Goal: Transaction & Acquisition: Book appointment/travel/reservation

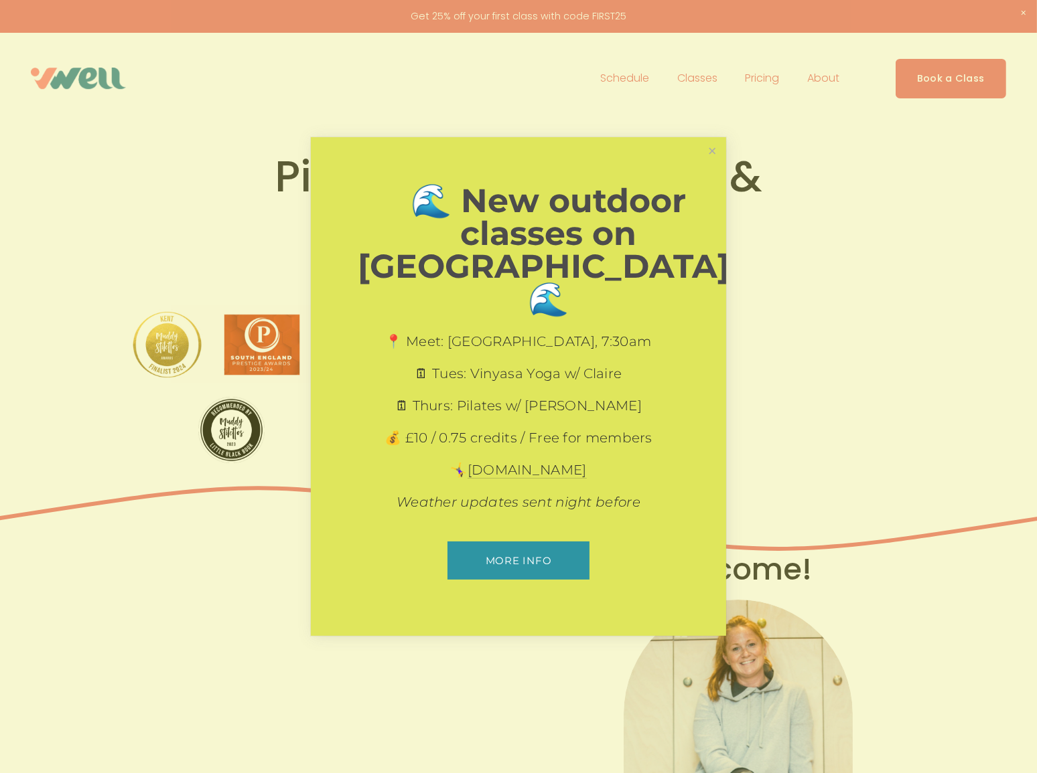
click at [504, 442] on div "📍 Meet: [GEOGRAPHIC_DATA], 7:30am 🗓 Tues: Vinyasa Yoga w/ [PERSON_NAME]: Pilate…" at bounding box center [518, 421] width 321 height 179
click at [710, 163] on link "Close" at bounding box center [711, 150] width 23 height 23
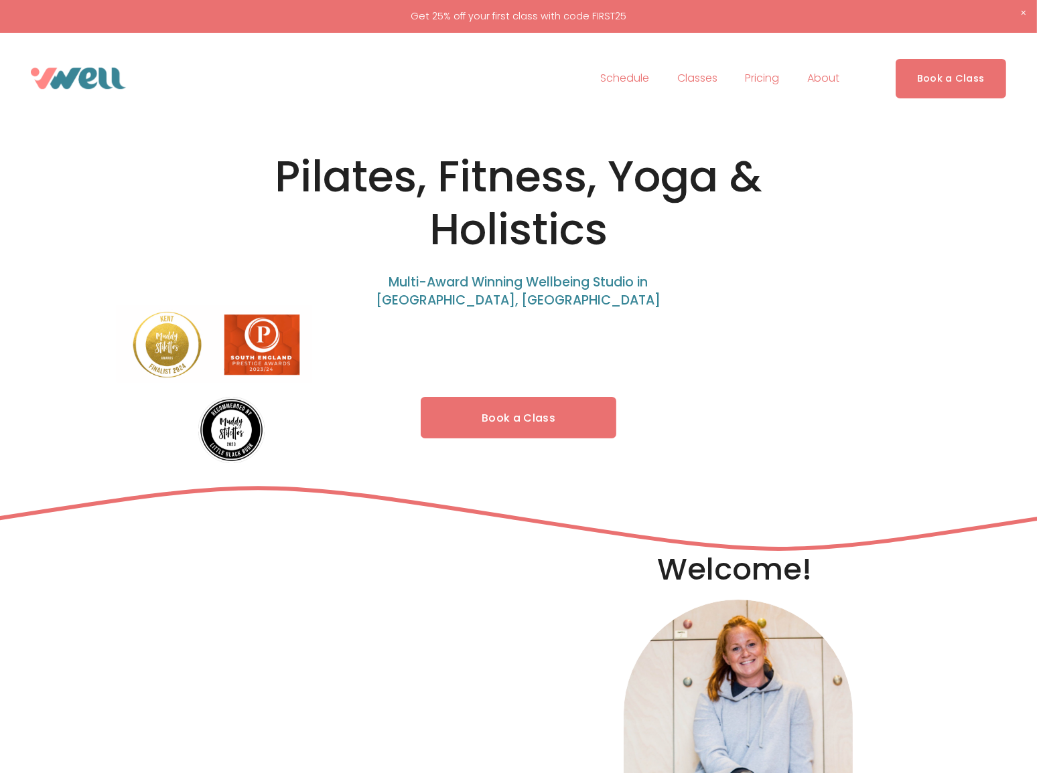
click at [491, 426] on link "Book a Class" at bounding box center [519, 418] width 196 height 42
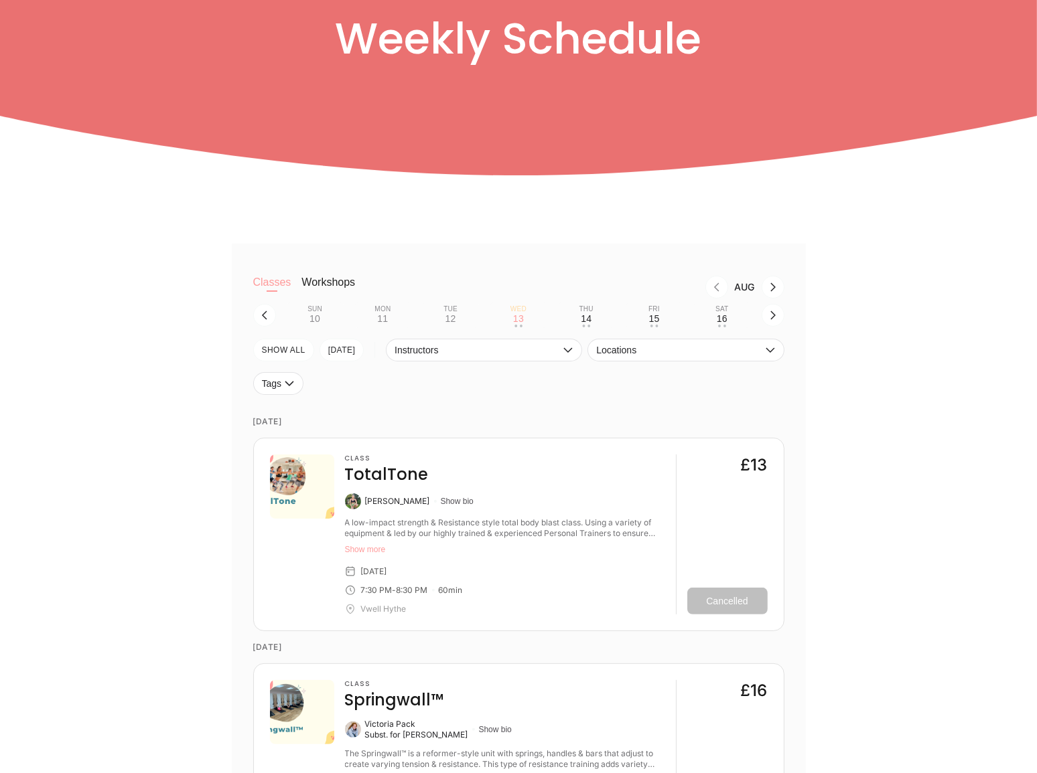
scroll to position [243, 0]
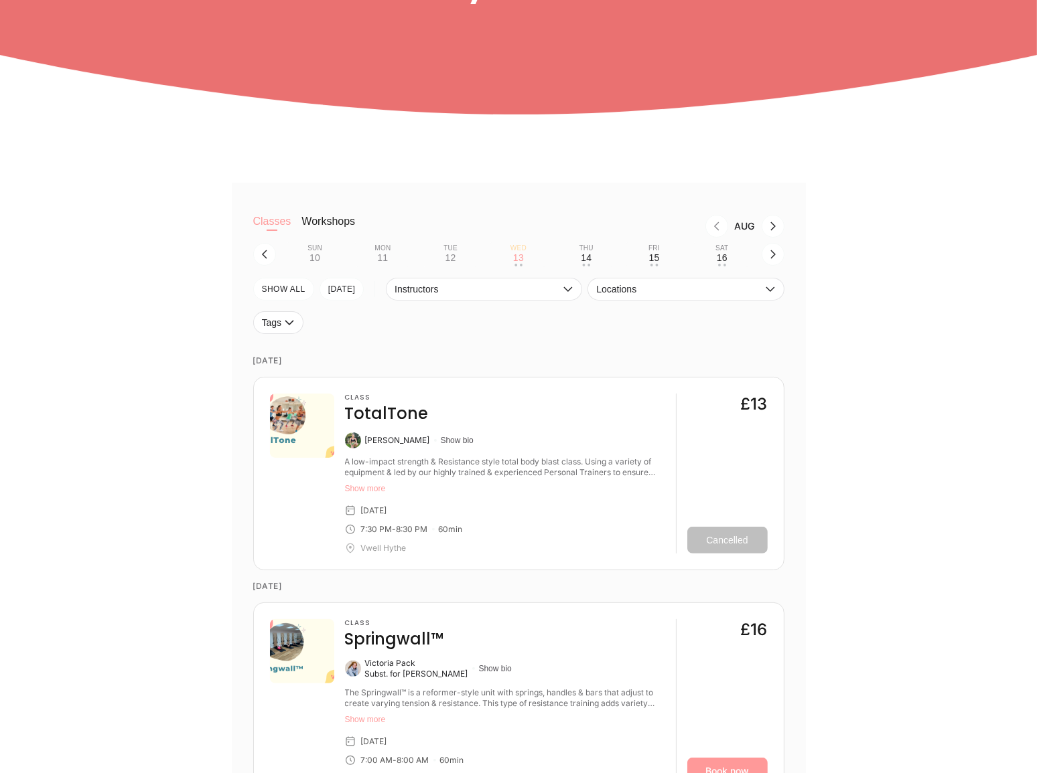
click at [382, 491] on button "Show more" at bounding box center [505, 488] width 320 height 11
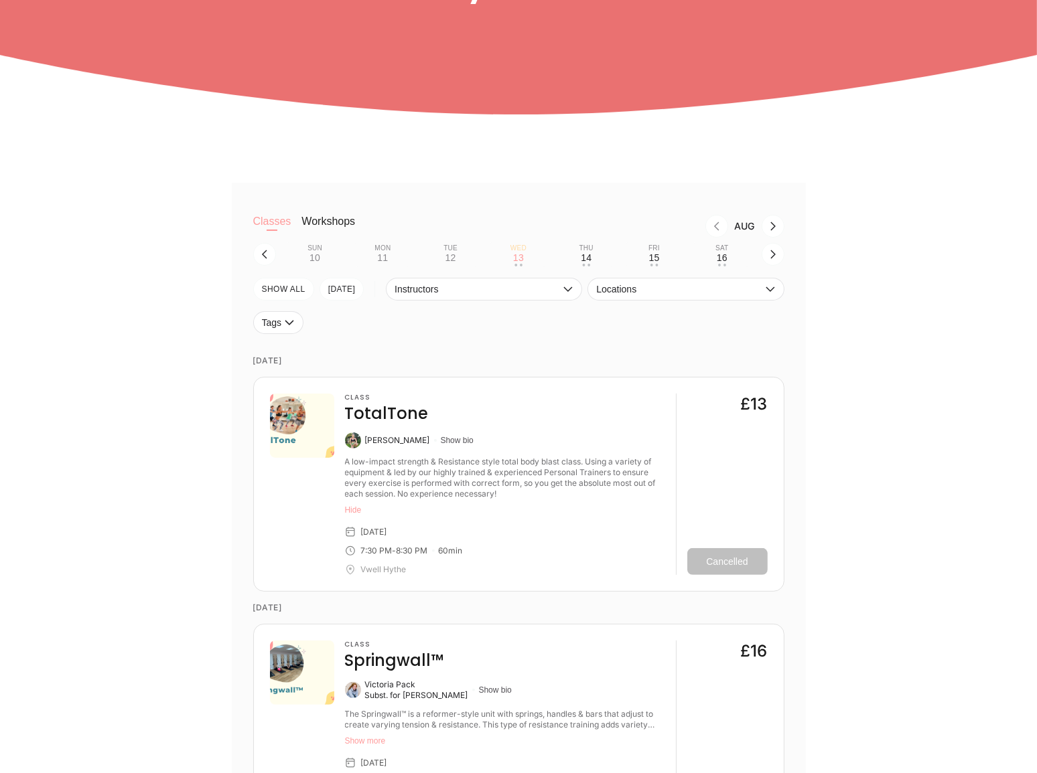
scroll to position [365, 0]
